Goal: Task Accomplishment & Management: Use online tool/utility

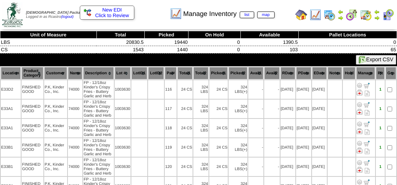
scroll to position [111, 0]
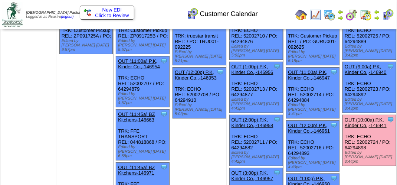
scroll to position [74, 0]
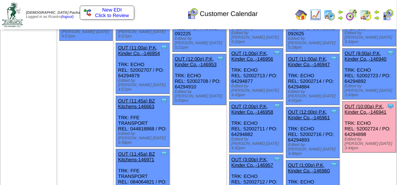
click at [372, 104] on link "OUT (10:00a) P.K, Kinder Co.,-146941" at bounding box center [366, 109] width 42 height 11
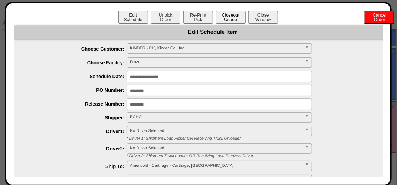
click at [230, 17] on button "Closeout Usage" at bounding box center [231, 17] width 30 height 13
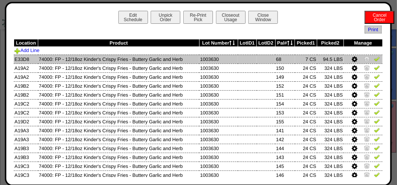
click at [374, 61] on img at bounding box center [377, 59] width 6 height 6
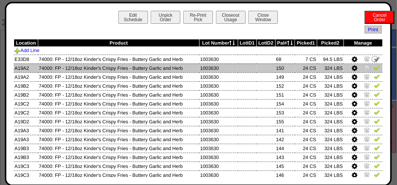
click at [374, 70] on img at bounding box center [377, 68] width 6 height 6
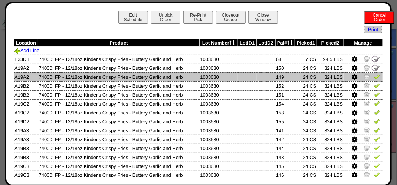
click at [374, 79] on img at bounding box center [377, 77] width 6 height 6
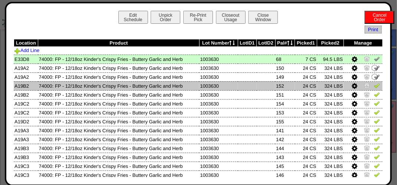
click at [374, 88] on img at bounding box center [377, 85] width 6 height 6
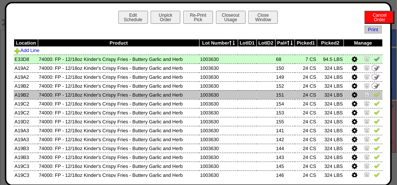
click at [374, 97] on img at bounding box center [377, 94] width 6 height 6
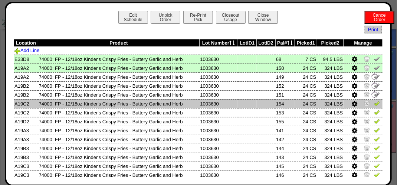
click at [374, 106] on img at bounding box center [377, 103] width 6 height 6
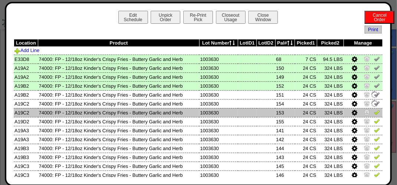
click at [374, 115] on img at bounding box center [377, 112] width 6 height 6
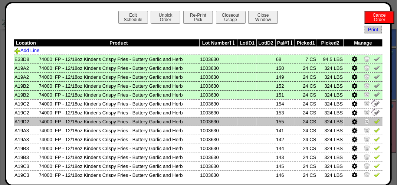
click at [374, 122] on img at bounding box center [377, 121] width 6 height 6
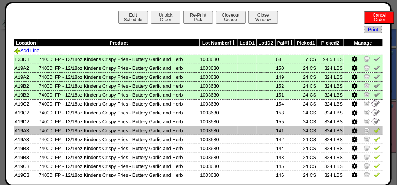
click at [374, 133] on img at bounding box center [377, 130] width 6 height 6
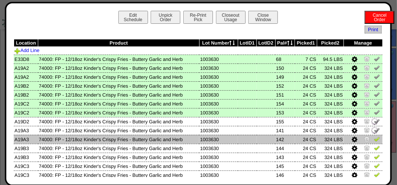
click at [374, 140] on img at bounding box center [377, 139] width 6 height 6
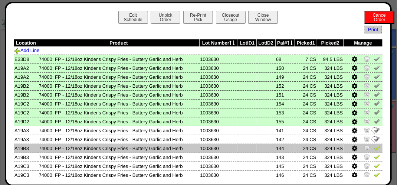
click at [374, 149] on img at bounding box center [377, 148] width 6 height 6
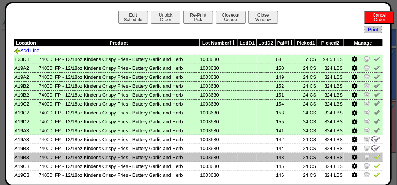
click at [374, 157] on img at bounding box center [377, 157] width 6 height 6
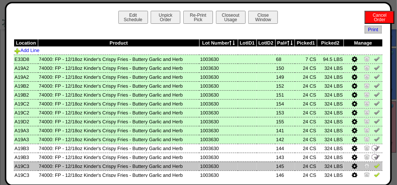
click at [374, 165] on img at bounding box center [377, 166] width 6 height 6
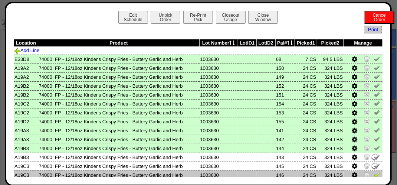
click at [374, 174] on img at bounding box center [377, 175] width 6 height 6
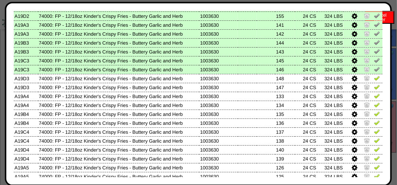
scroll to position [103, 0]
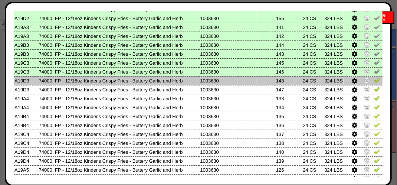
click at [374, 82] on img at bounding box center [377, 80] width 6 height 6
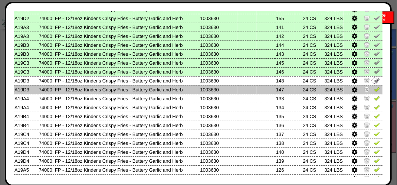
click at [374, 91] on img at bounding box center [377, 89] width 6 height 6
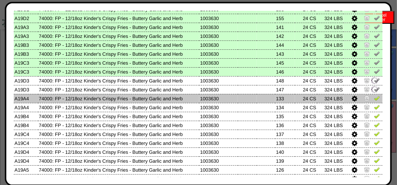
click at [374, 98] on img at bounding box center [377, 98] width 6 height 6
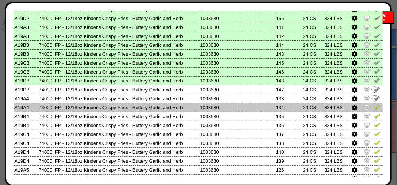
click at [374, 107] on img at bounding box center [377, 107] width 6 height 6
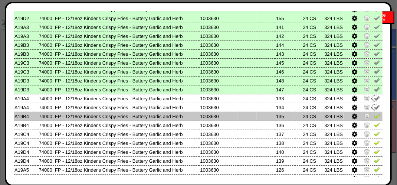
click at [375, 117] on img at bounding box center [377, 116] width 6 height 6
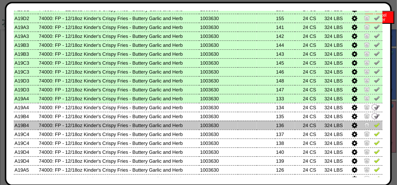
click at [374, 125] on img at bounding box center [377, 125] width 6 height 6
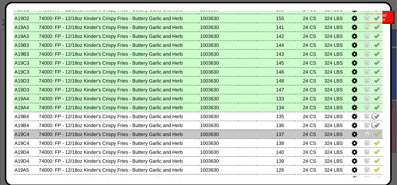
click at [374, 136] on img at bounding box center [377, 134] width 6 height 6
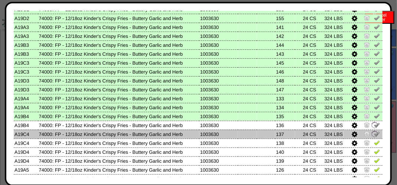
click at [374, 144] on img at bounding box center [377, 143] width 6 height 6
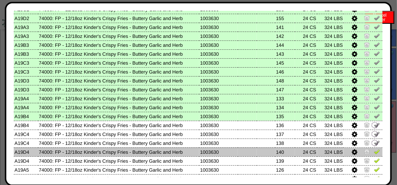
click at [374, 152] on img at bounding box center [377, 152] width 6 height 6
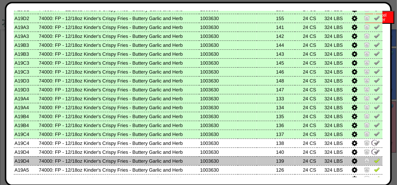
click at [374, 162] on img at bounding box center [377, 160] width 6 height 6
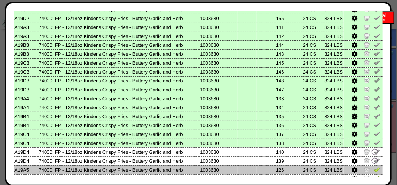
click at [374, 170] on img at bounding box center [377, 169] width 6 height 6
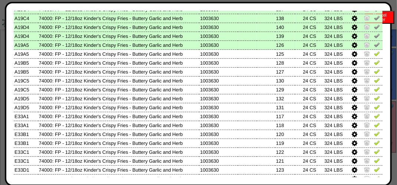
scroll to position [227, 0]
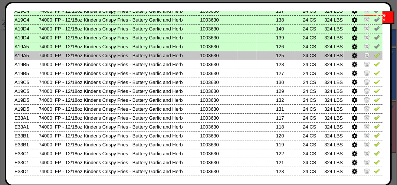
click at [374, 56] on img at bounding box center [377, 55] width 6 height 6
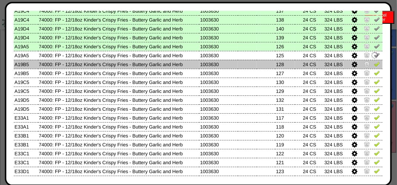
click at [375, 68] on link at bounding box center [377, 65] width 6 height 6
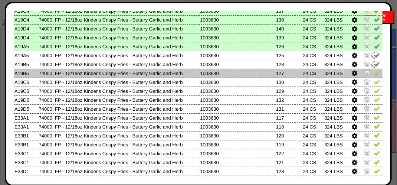
click at [374, 72] on img at bounding box center [377, 73] width 6 height 6
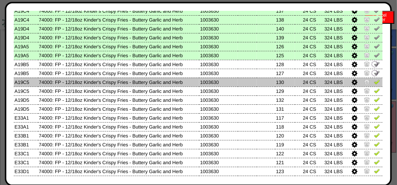
click at [374, 84] on img at bounding box center [377, 82] width 6 height 6
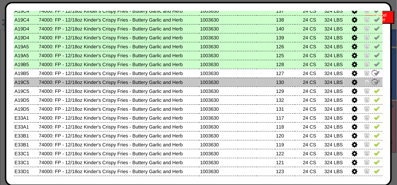
click at [374, 93] on img at bounding box center [377, 91] width 6 height 6
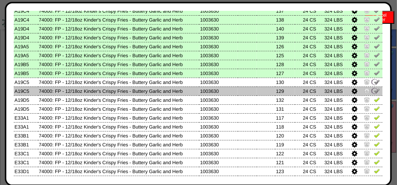
click at [374, 102] on img at bounding box center [377, 100] width 6 height 6
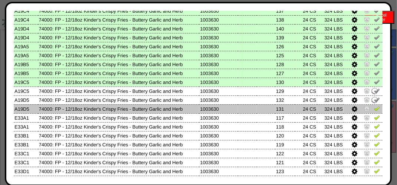
click at [374, 110] on img at bounding box center [377, 108] width 6 height 6
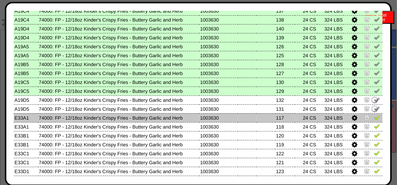
click at [374, 121] on td at bounding box center [363, 117] width 39 height 9
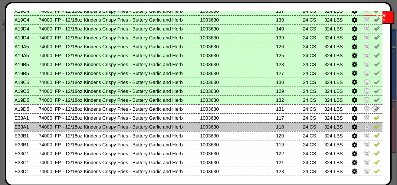
click at [374, 128] on img at bounding box center [377, 126] width 6 height 6
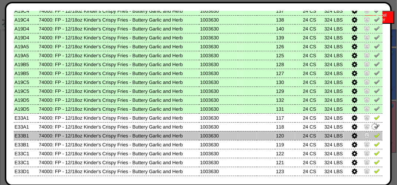
click at [374, 135] on img at bounding box center [377, 135] width 6 height 6
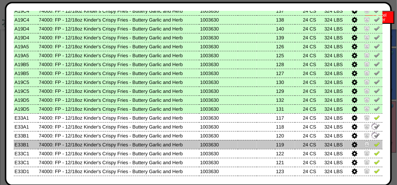
click at [374, 147] on img at bounding box center [377, 144] width 6 height 6
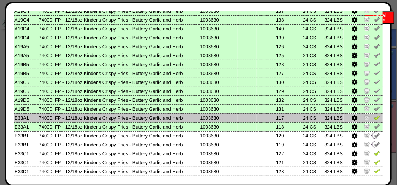
click at [374, 117] on img at bounding box center [377, 117] width 6 height 6
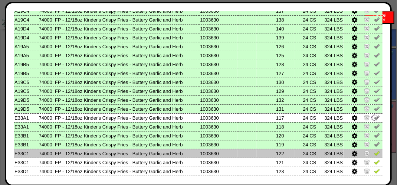
click at [374, 155] on img at bounding box center [377, 153] width 6 height 6
click at [374, 161] on img at bounding box center [377, 162] width 6 height 6
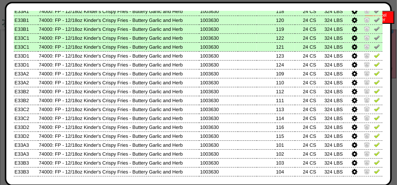
scroll to position [301, 0]
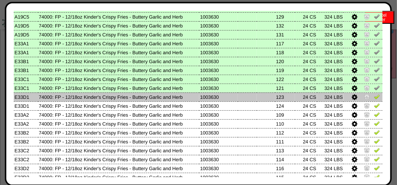
click at [374, 98] on img at bounding box center [377, 97] width 6 height 6
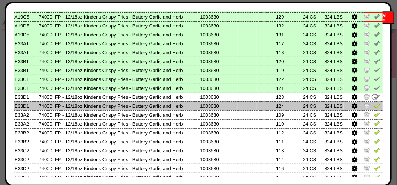
click at [374, 108] on img at bounding box center [377, 105] width 6 height 6
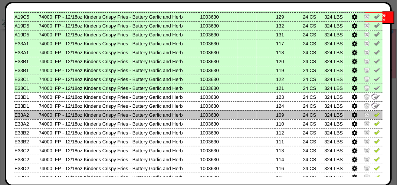
click at [374, 114] on img at bounding box center [377, 114] width 6 height 6
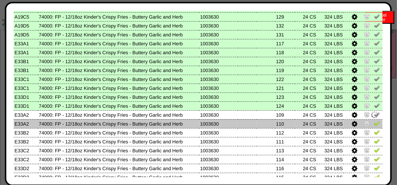
click at [375, 120] on td at bounding box center [363, 123] width 39 height 9
click at [374, 123] on img at bounding box center [377, 123] width 6 height 6
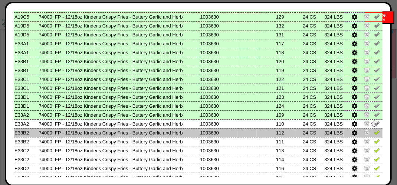
drag, startPoint x: 373, startPoint y: 130, endPoint x: 374, endPoint y: 136, distance: 6.0
click at [374, 131] on img at bounding box center [377, 132] width 6 height 6
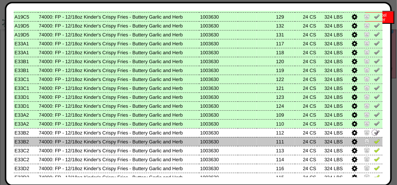
click at [374, 143] on img at bounding box center [377, 141] width 6 height 6
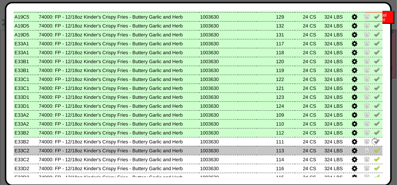
click at [374, 149] on img at bounding box center [377, 150] width 6 height 6
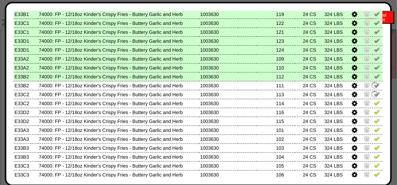
scroll to position [375, 0]
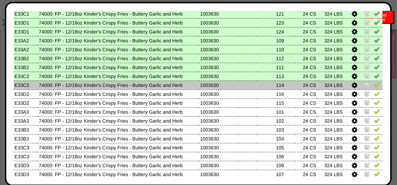
click at [374, 86] on img at bounding box center [377, 85] width 6 height 6
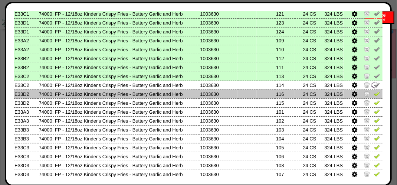
click at [374, 94] on img at bounding box center [377, 94] width 6 height 6
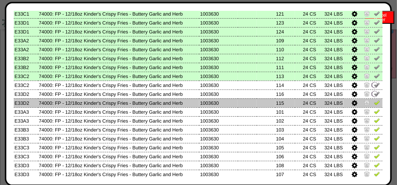
click at [374, 104] on img at bounding box center [377, 103] width 6 height 6
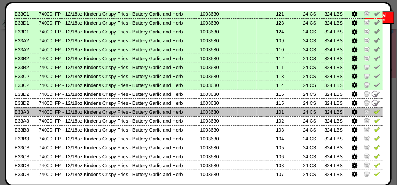
click at [374, 110] on img at bounding box center [377, 111] width 6 height 6
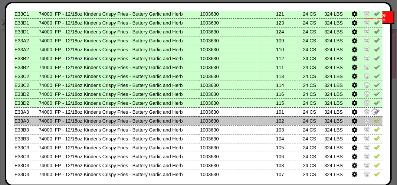
click at [374, 118] on img at bounding box center [377, 120] width 6 height 6
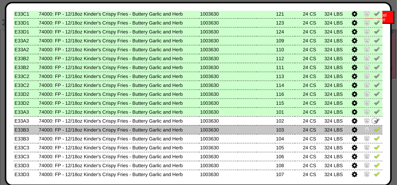
click at [374, 128] on img at bounding box center [377, 129] width 6 height 6
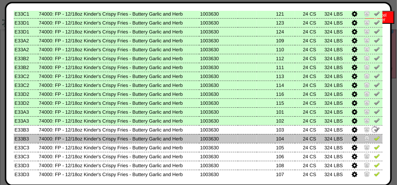
click at [374, 137] on img at bounding box center [377, 138] width 6 height 6
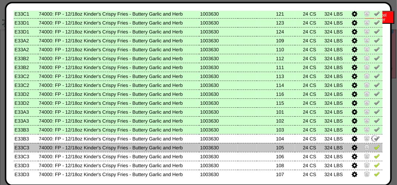
click at [372, 144] on td at bounding box center [363, 147] width 39 height 9
click at [374, 148] on img at bounding box center [377, 147] width 6 height 6
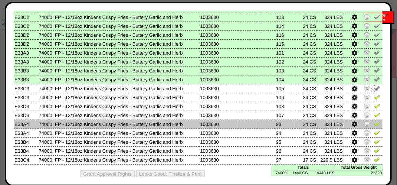
scroll to position [442, 0]
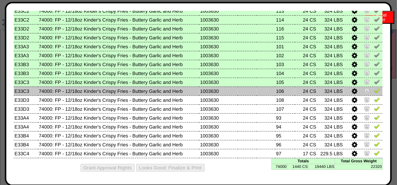
click at [374, 92] on img at bounding box center [377, 91] width 6 height 6
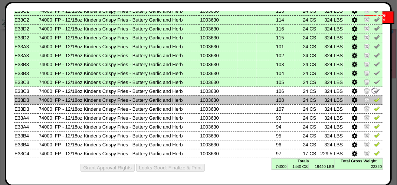
click at [374, 101] on img at bounding box center [377, 100] width 6 height 6
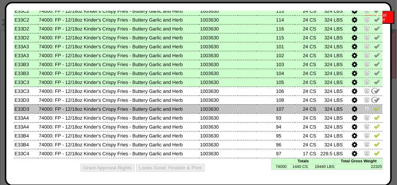
click at [374, 108] on img at bounding box center [377, 108] width 6 height 6
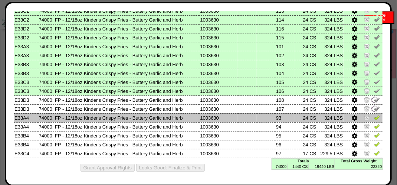
click at [374, 114] on img at bounding box center [377, 117] width 6 height 6
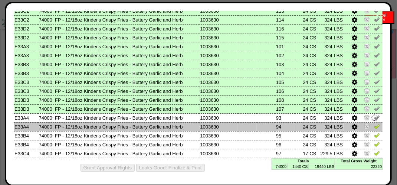
drag, startPoint x: 371, startPoint y: 123, endPoint x: 372, endPoint y: 127, distance: 4.6
click at [374, 123] on img at bounding box center [377, 126] width 6 height 6
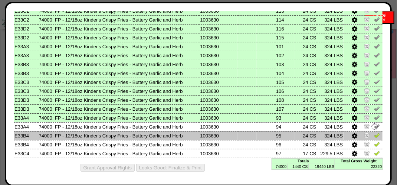
click at [374, 134] on img at bounding box center [377, 135] width 6 height 6
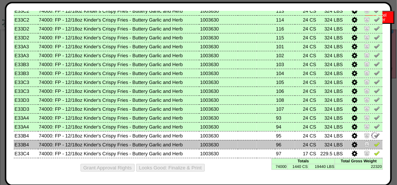
click at [374, 141] on img at bounding box center [377, 144] width 6 height 6
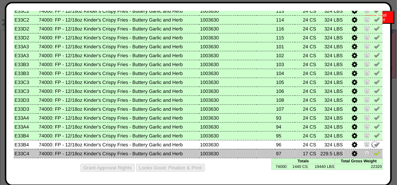
click at [374, 150] on img at bounding box center [377, 153] width 6 height 6
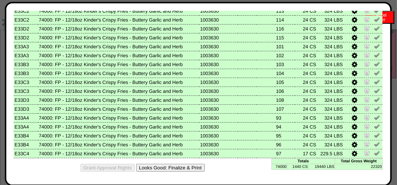
click at [183, 169] on button "Looks Good: Finalize & Print" at bounding box center [170, 168] width 69 height 8
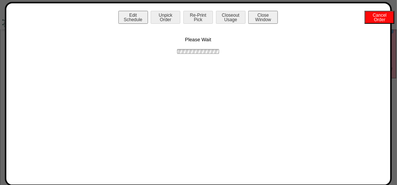
scroll to position [0, 0]
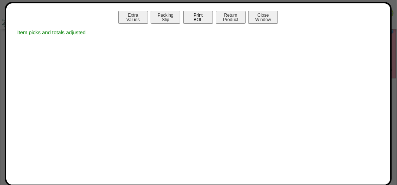
click at [200, 17] on button "Print BOL" at bounding box center [198, 17] width 30 height 13
